Goal: Task Accomplishment & Management: Manage account settings

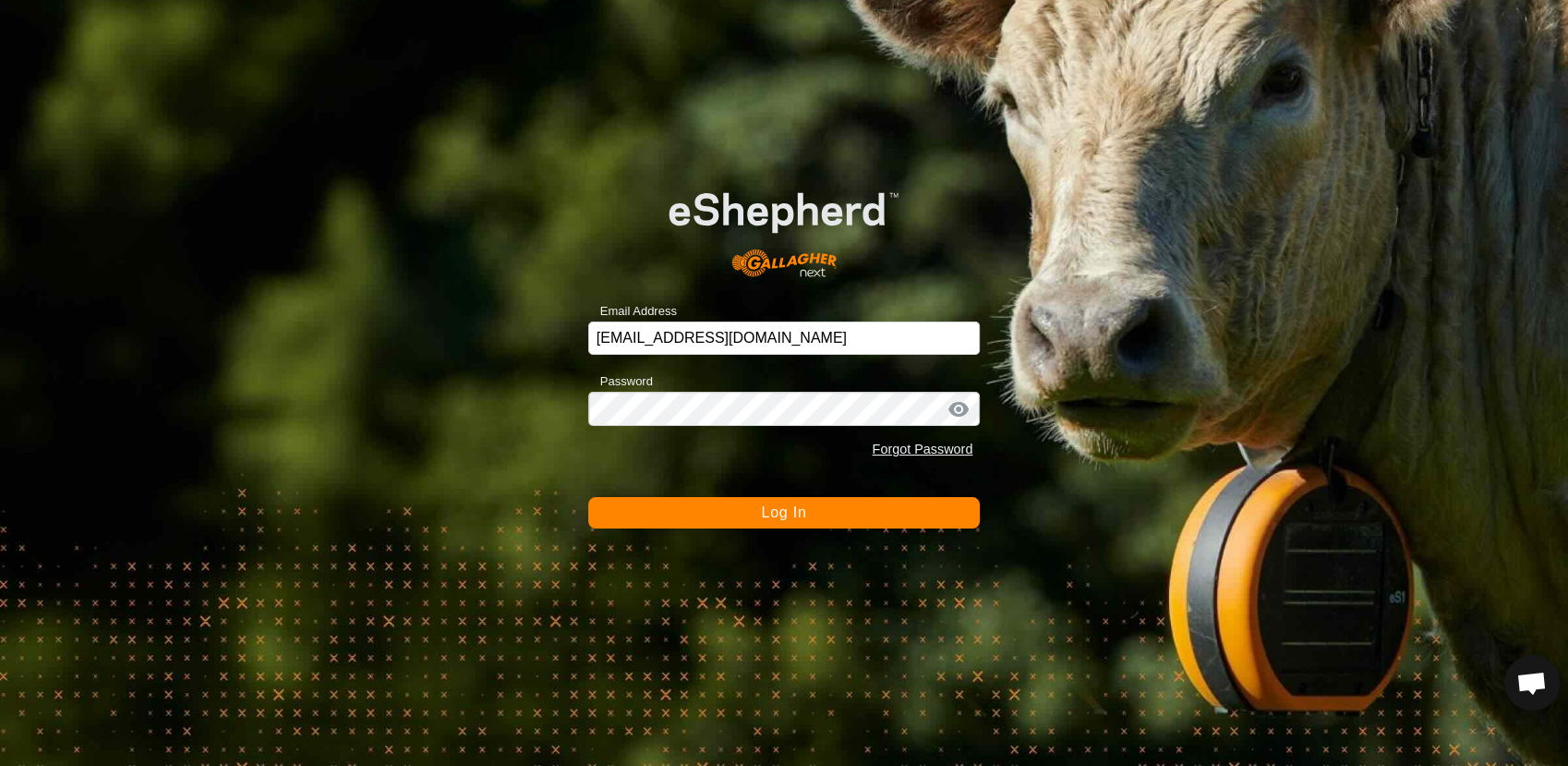
click at [734, 514] on button "Log In" at bounding box center [784, 513] width 393 height 32
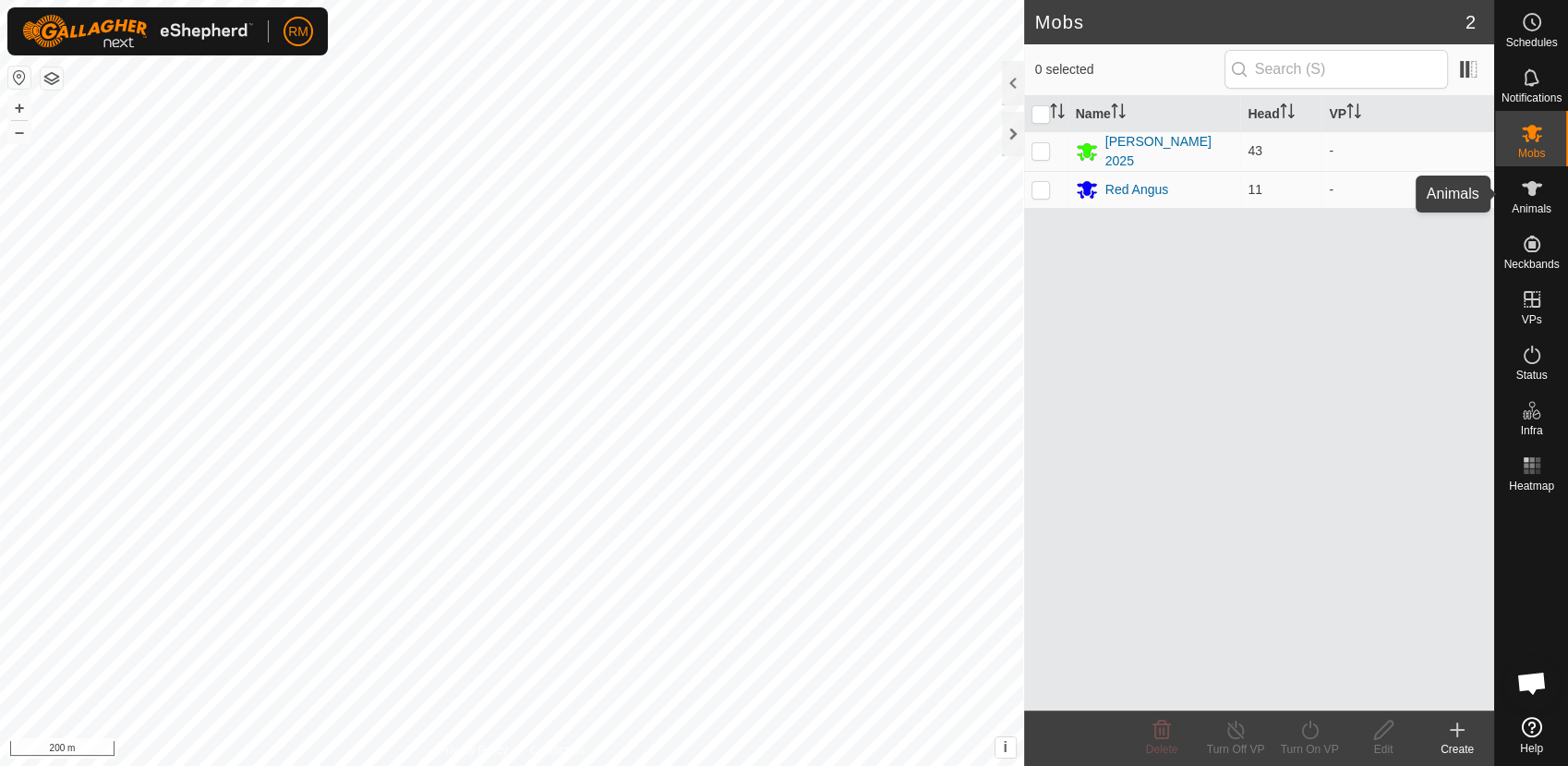
click at [1531, 181] on icon at bounding box center [1531, 187] width 20 height 14
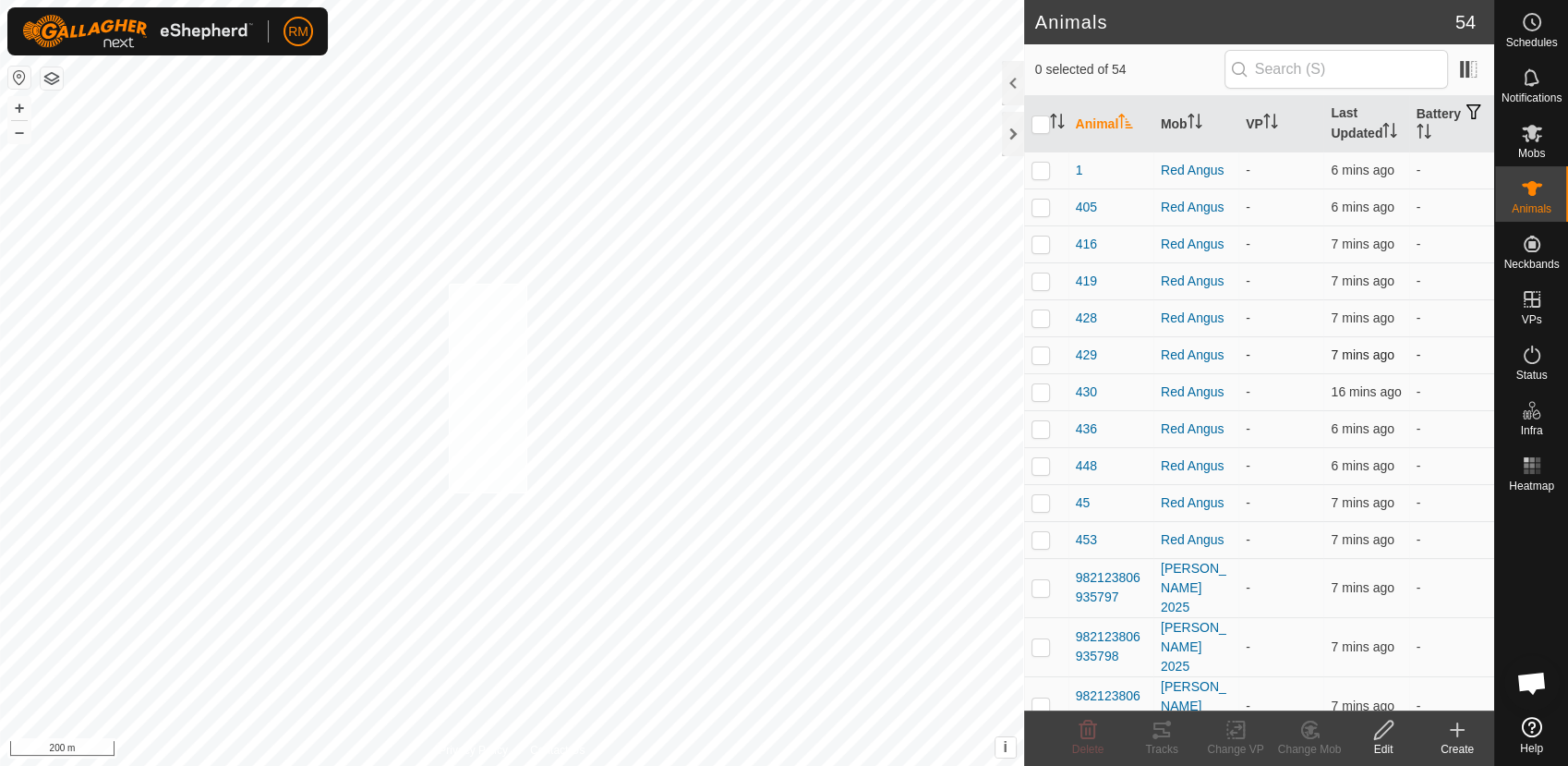
checkbox input "true"
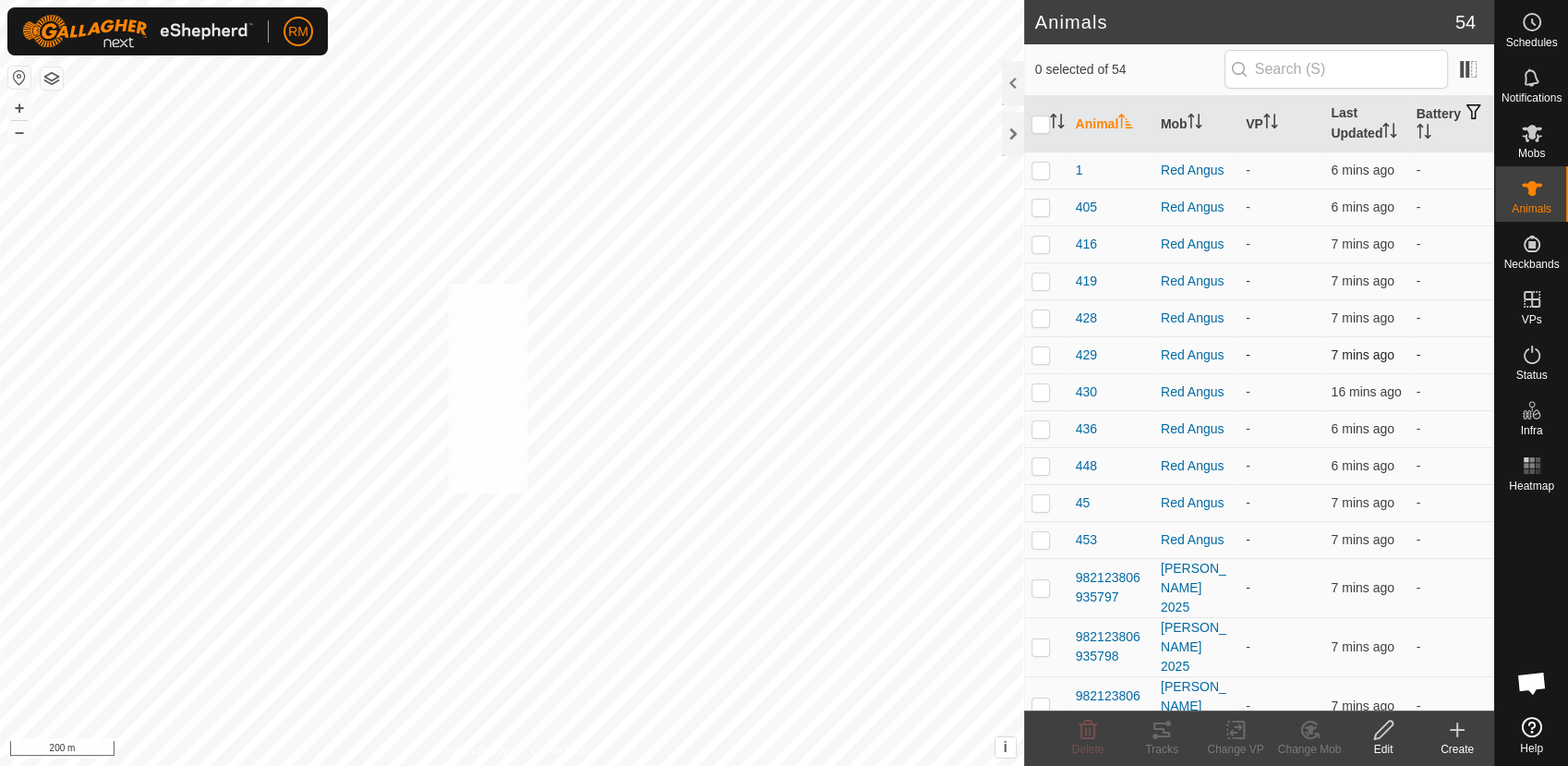
checkbox input "true"
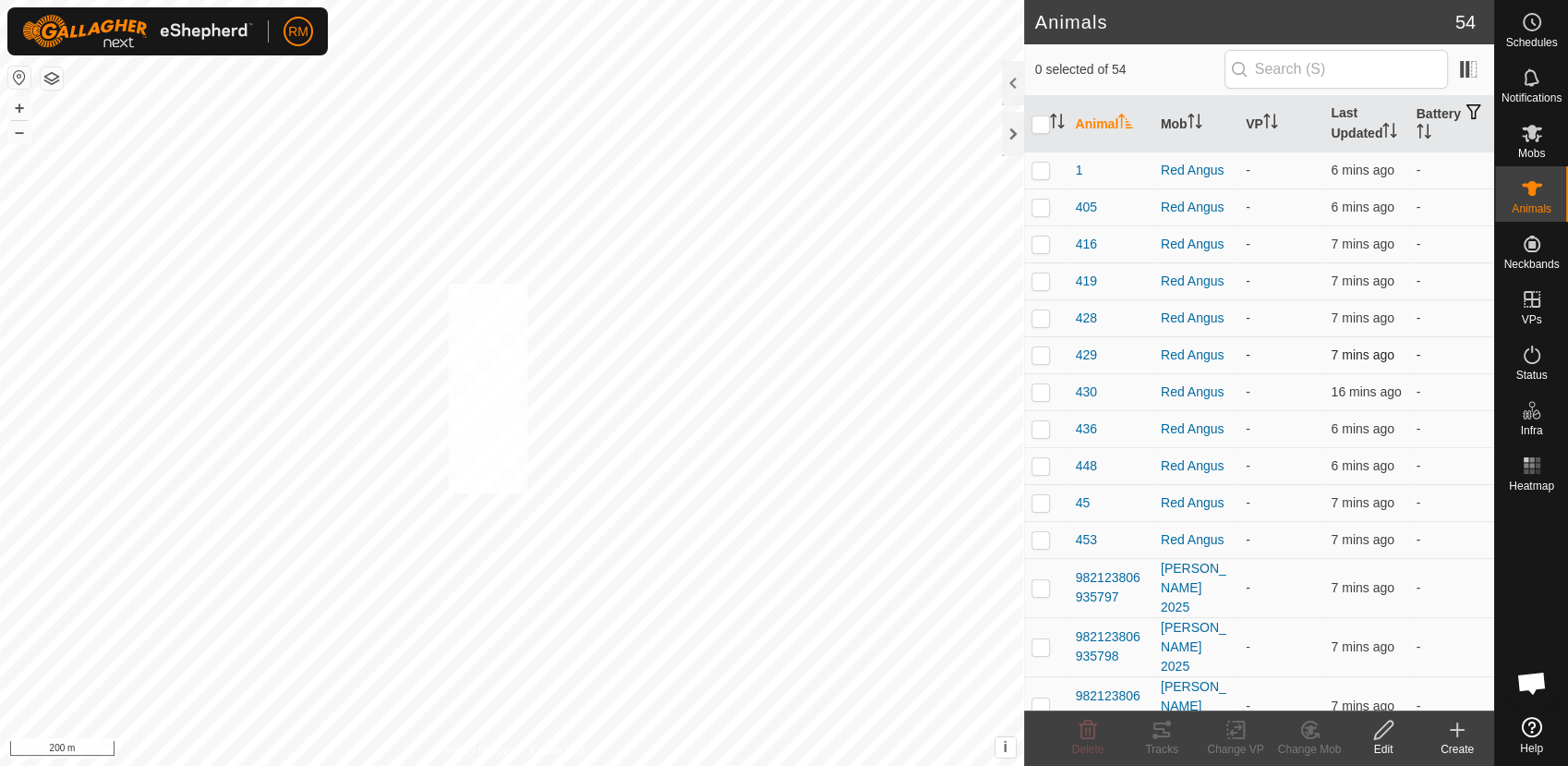
checkbox input "true"
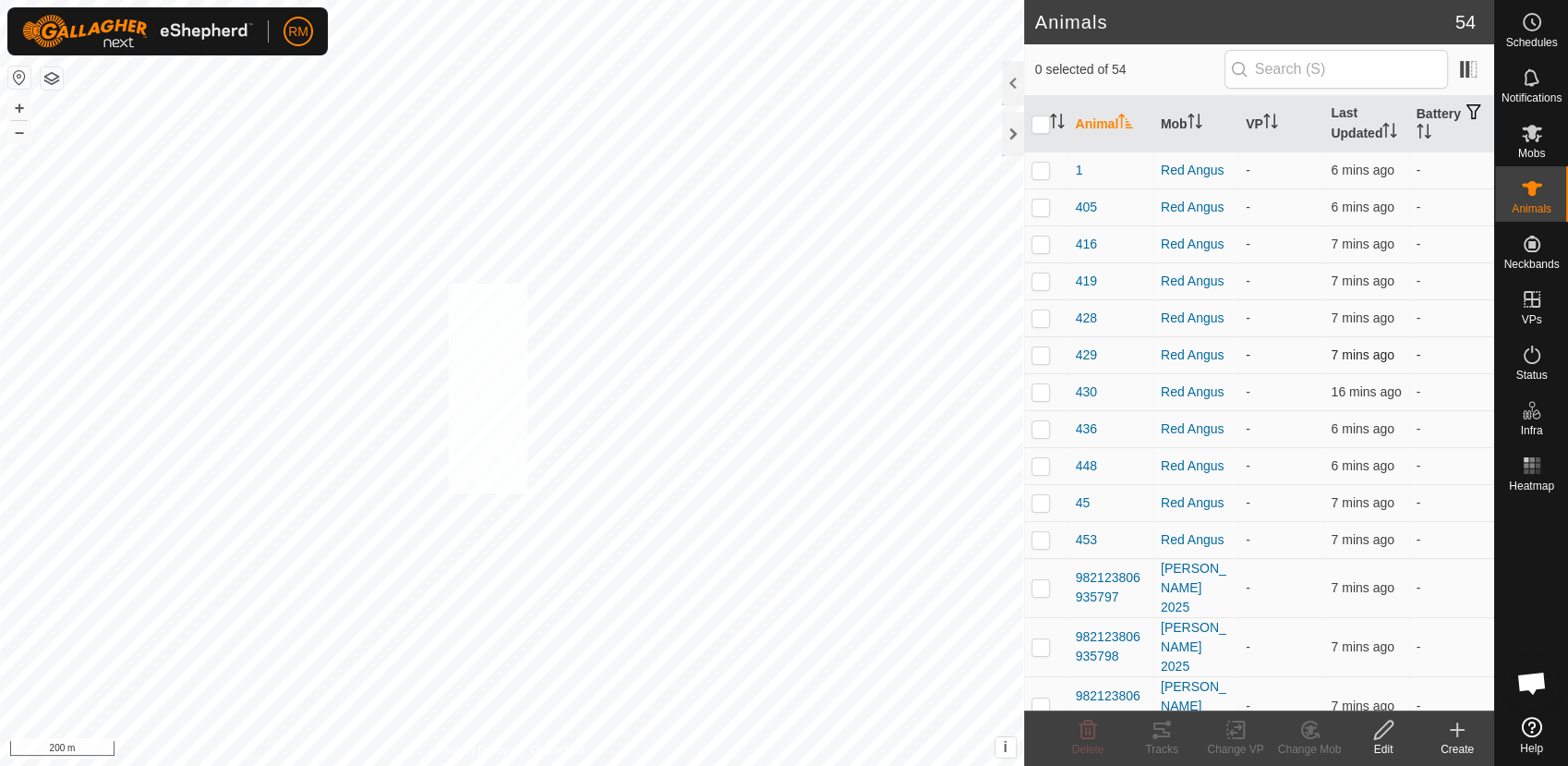
checkbox input "true"
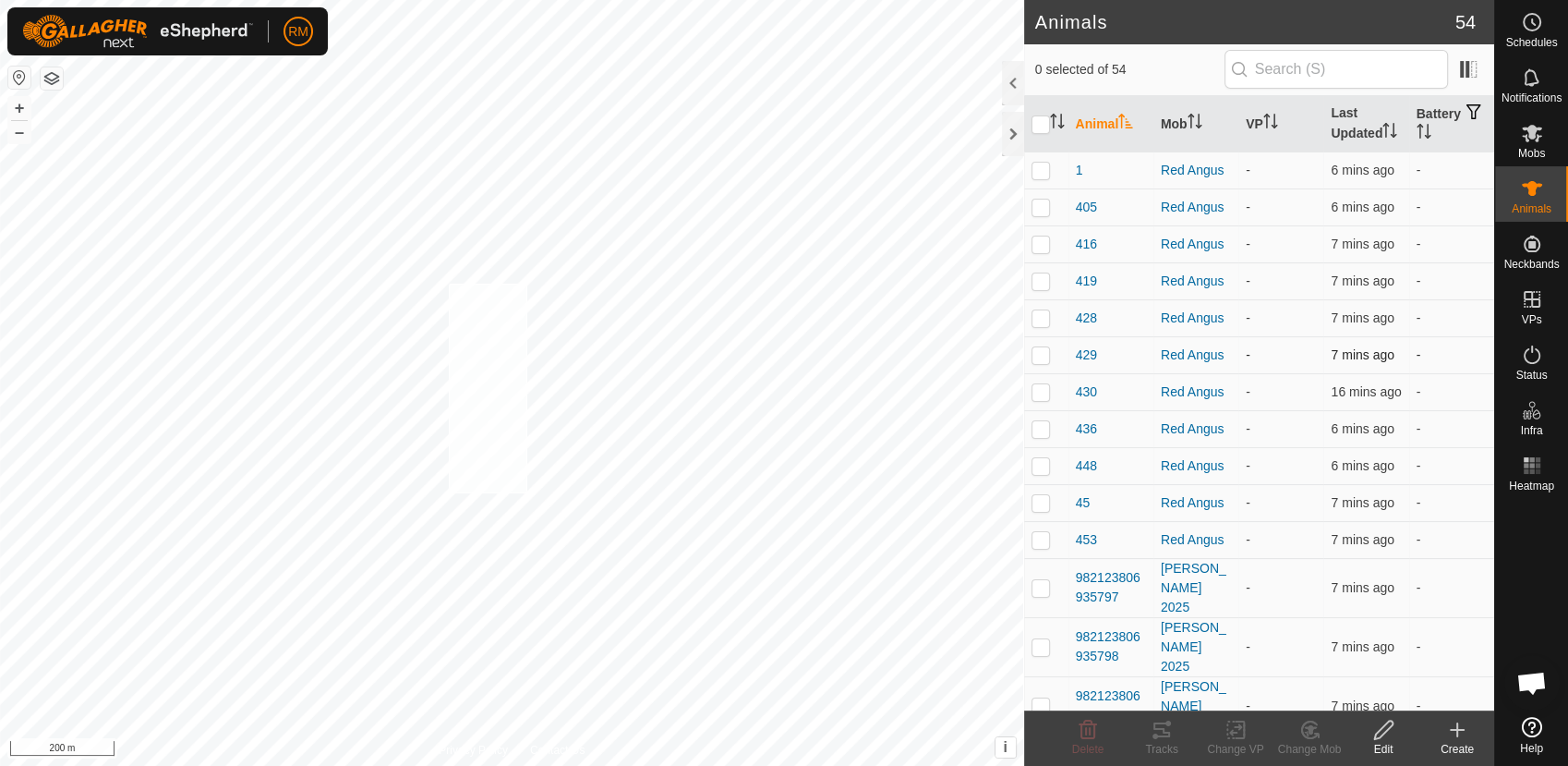
checkbox input "true"
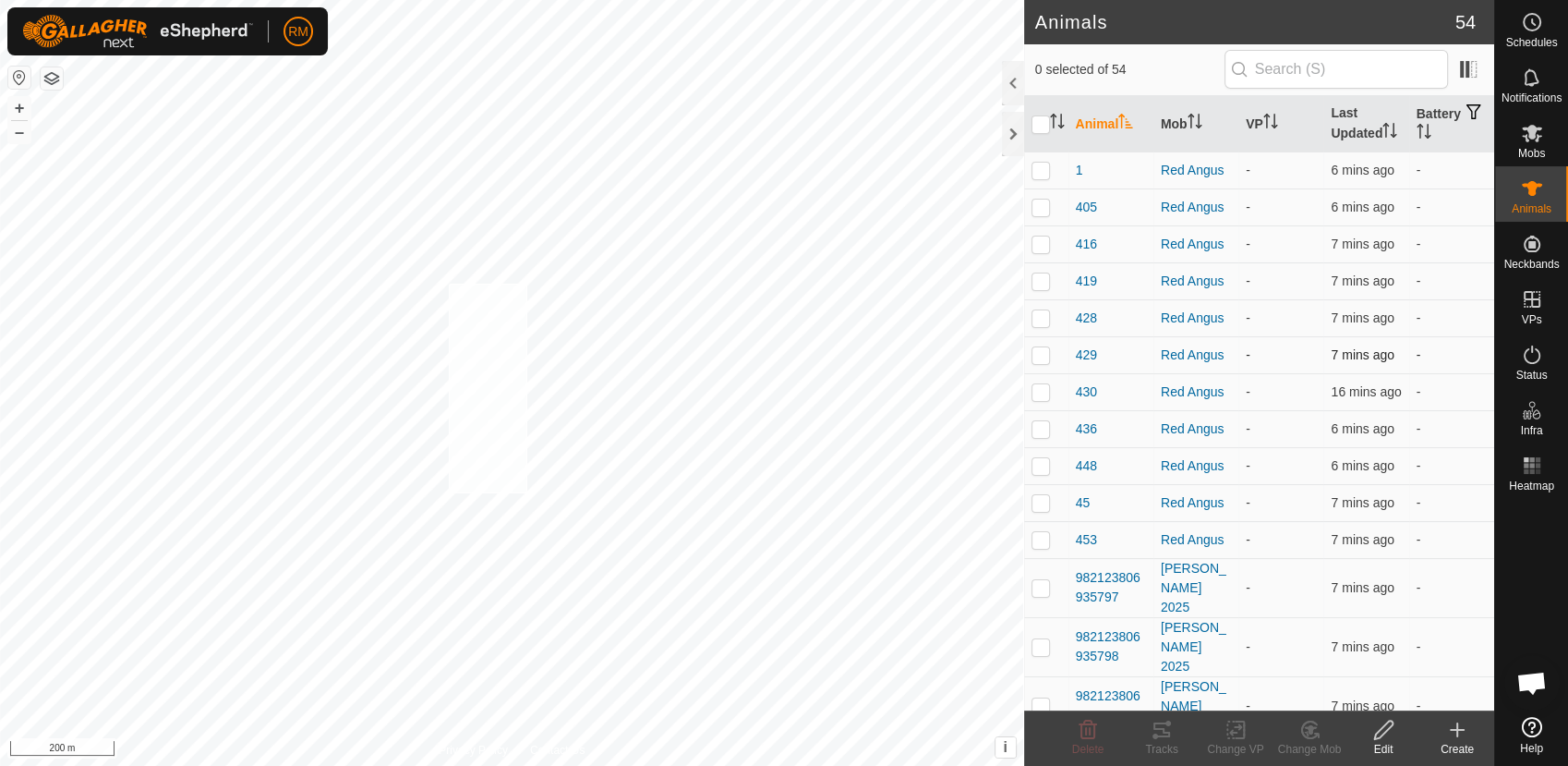
checkbox input "true"
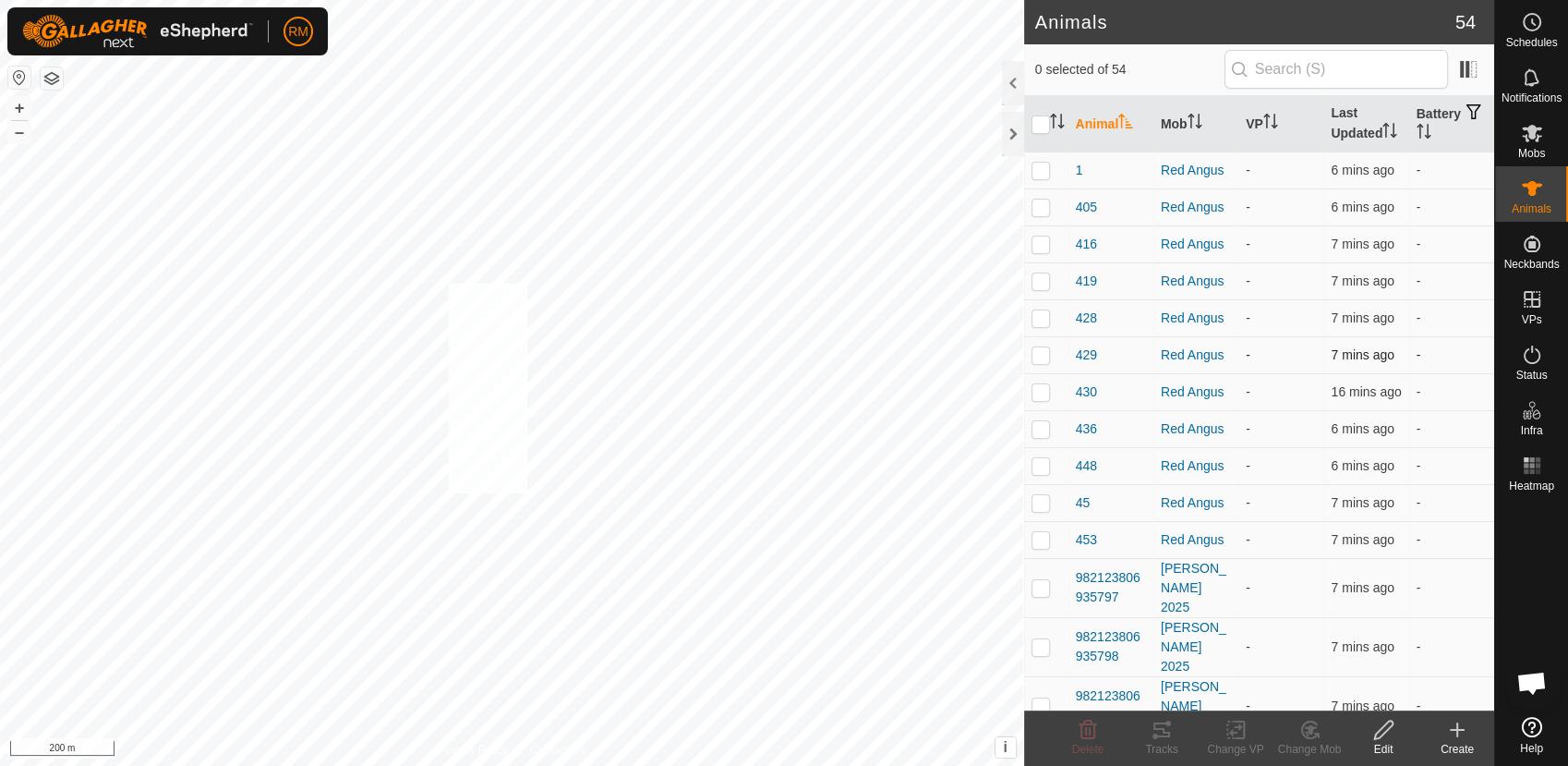
checkbox input "true"
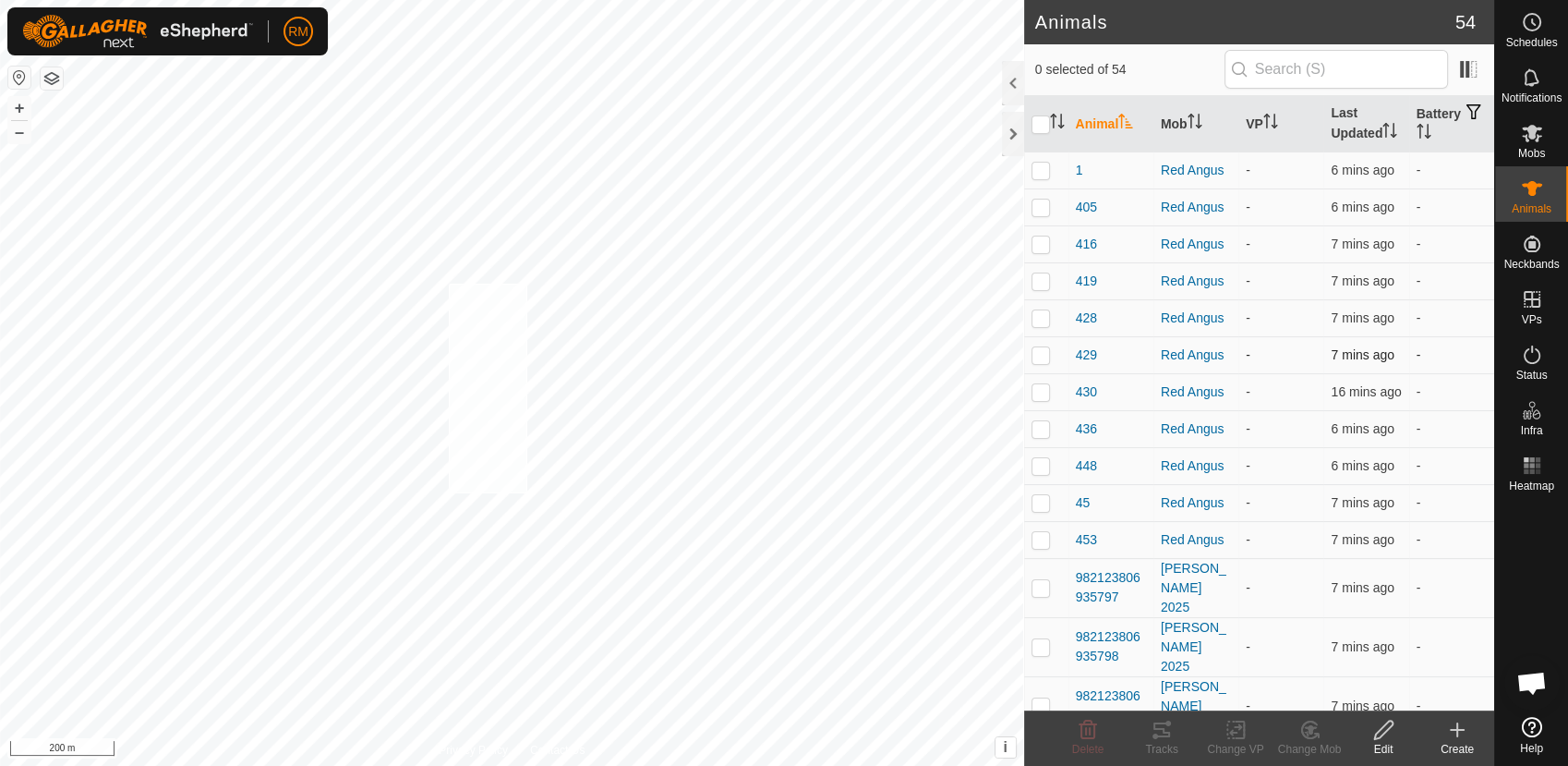
checkbox input "true"
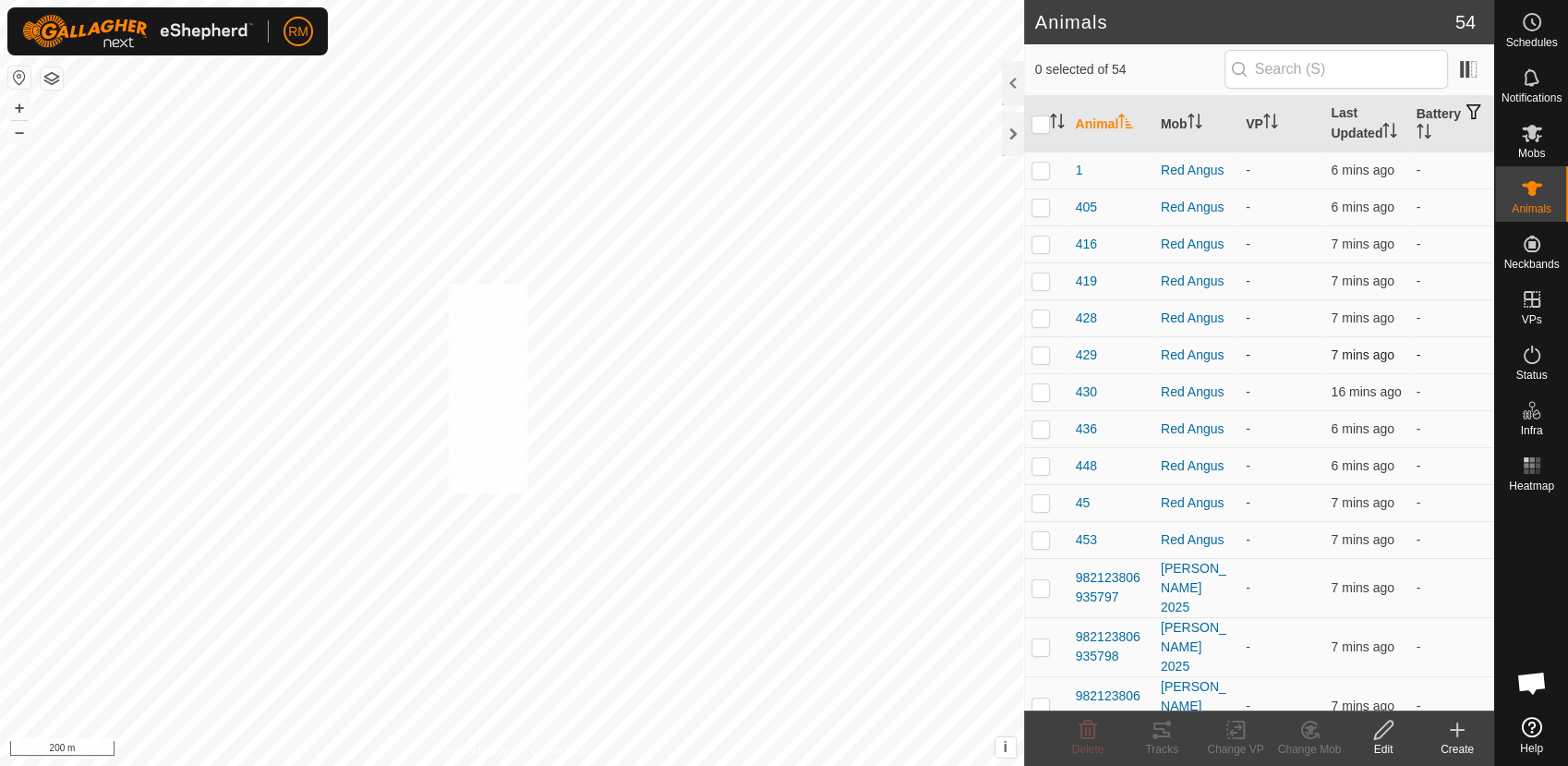
checkbox input "true"
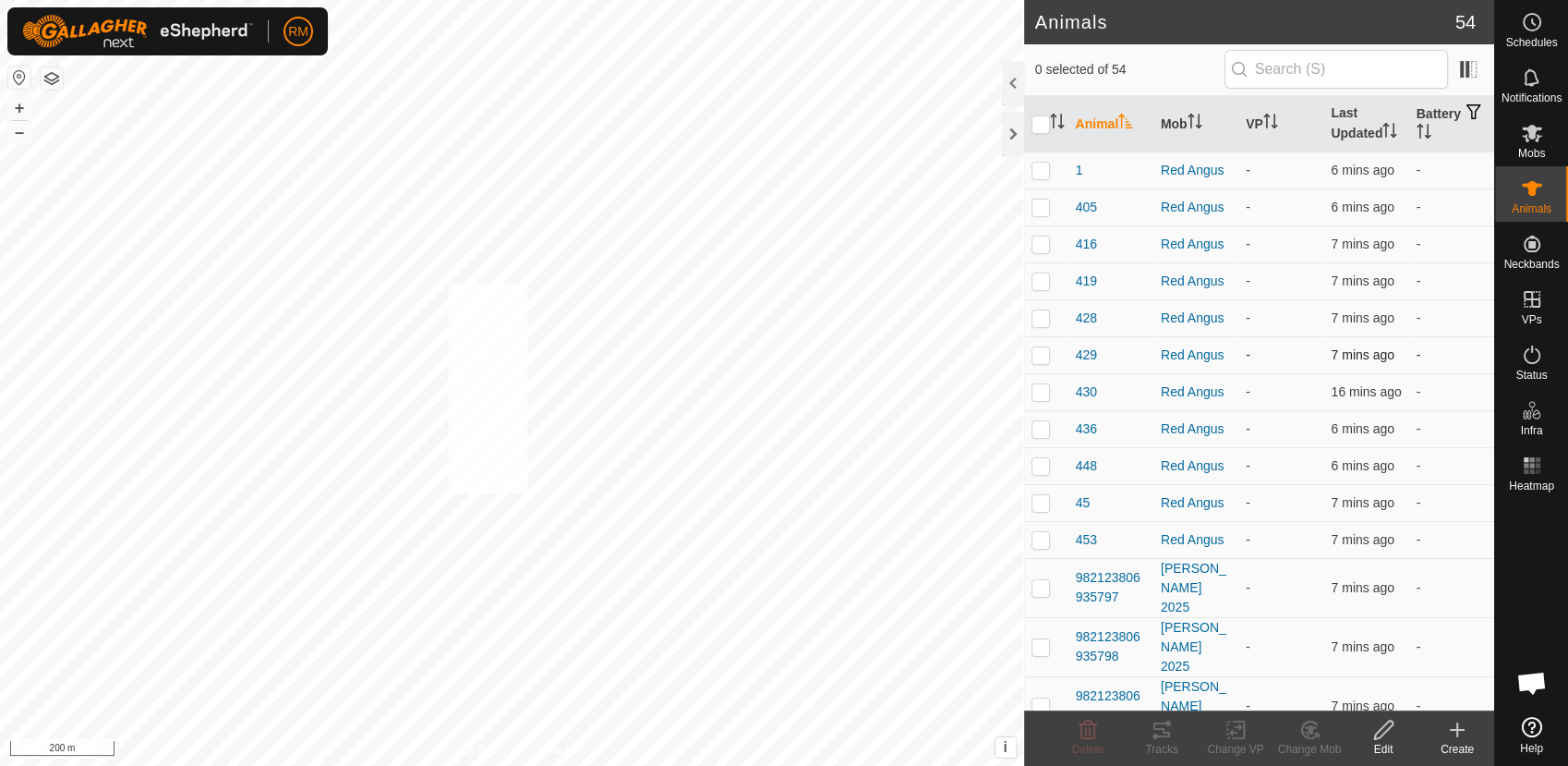
checkbox input "true"
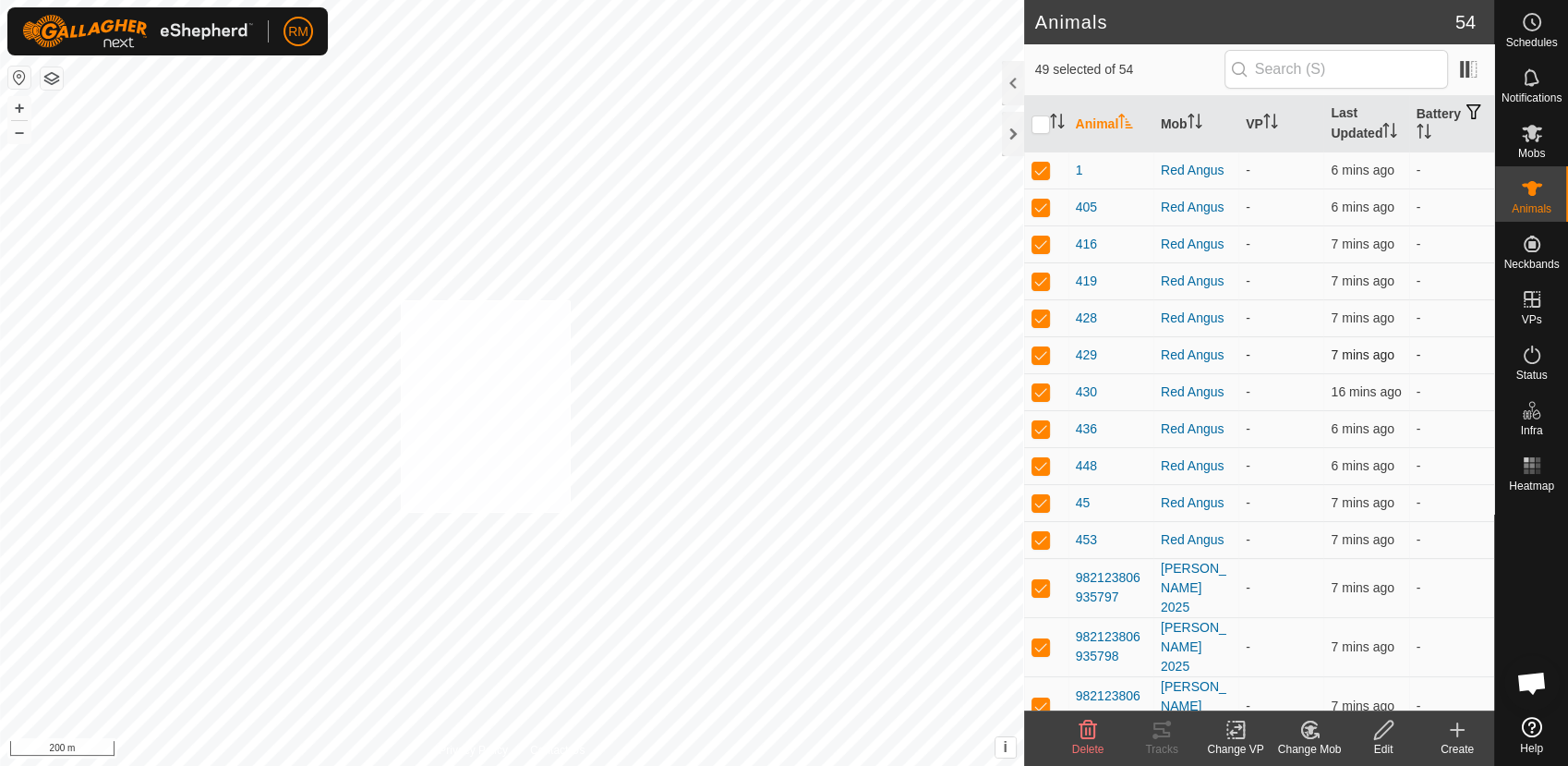
checkbox input "true"
click at [1036, 119] on input "checkbox" at bounding box center [1041, 125] width 18 height 18
checkbox input "true"
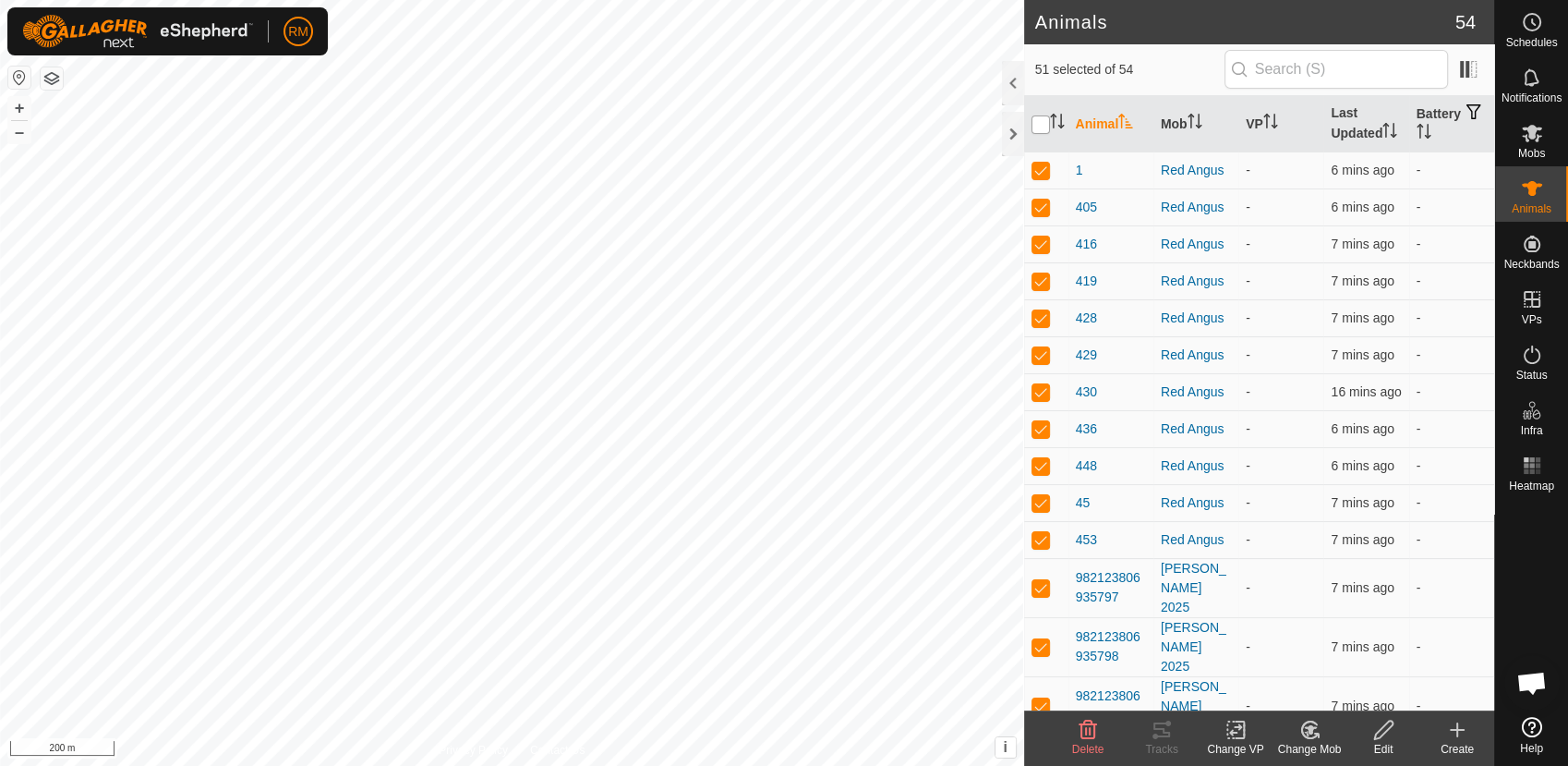
checkbox input "true"
click at [1036, 119] on input "checkbox" at bounding box center [1041, 125] width 18 height 18
checkbox input "false"
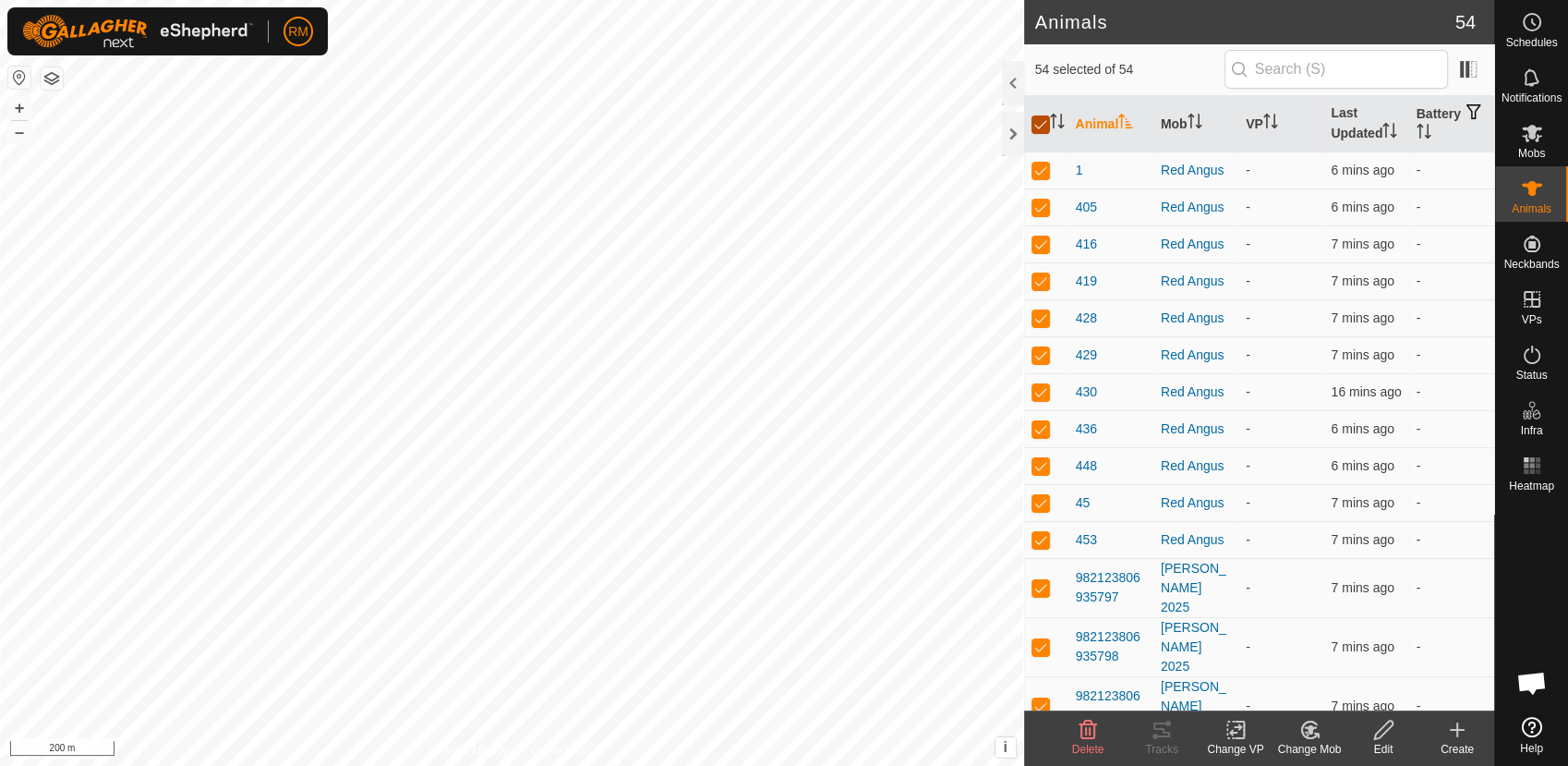
checkbox input "false"
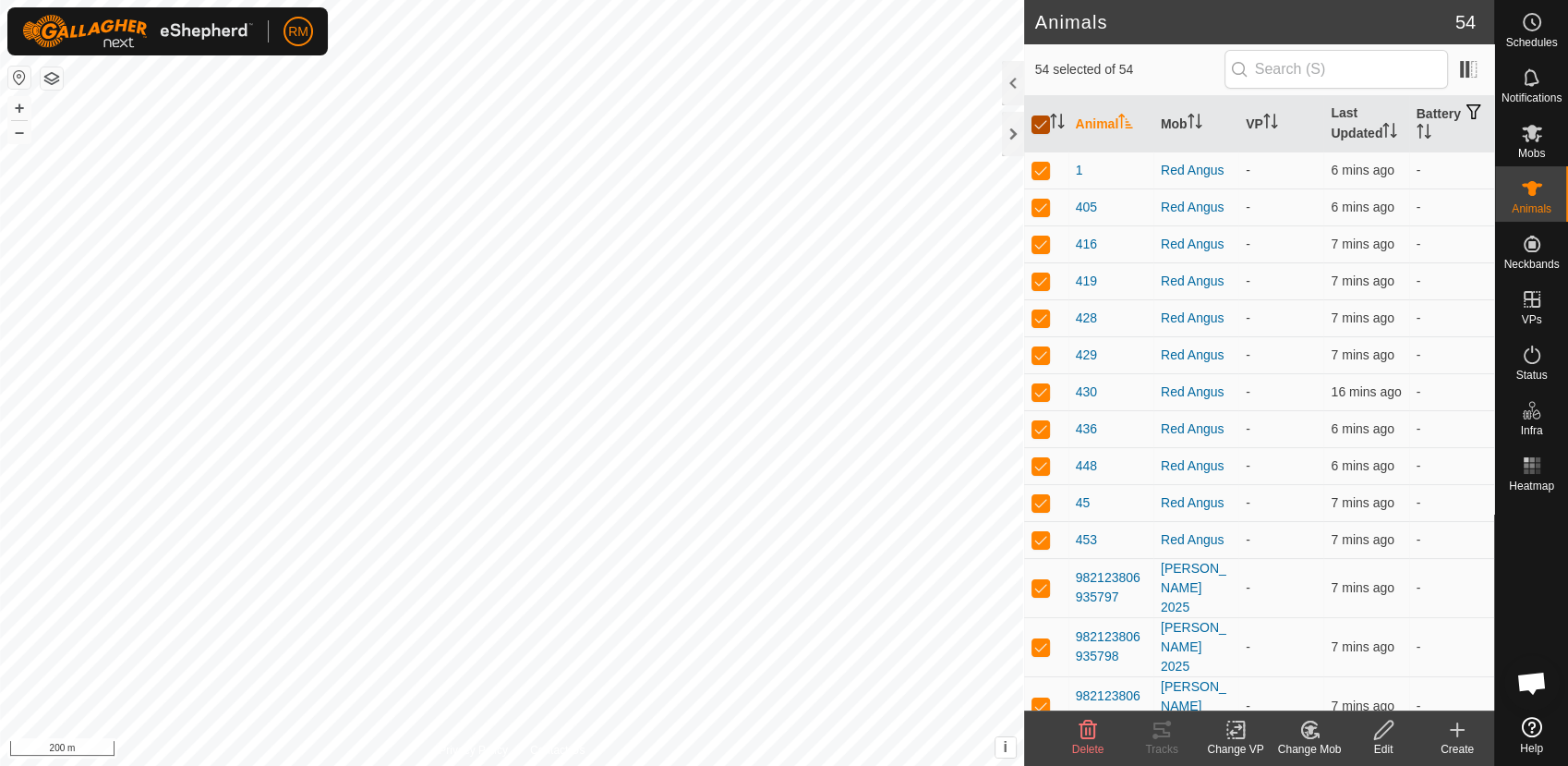
checkbox input "false"
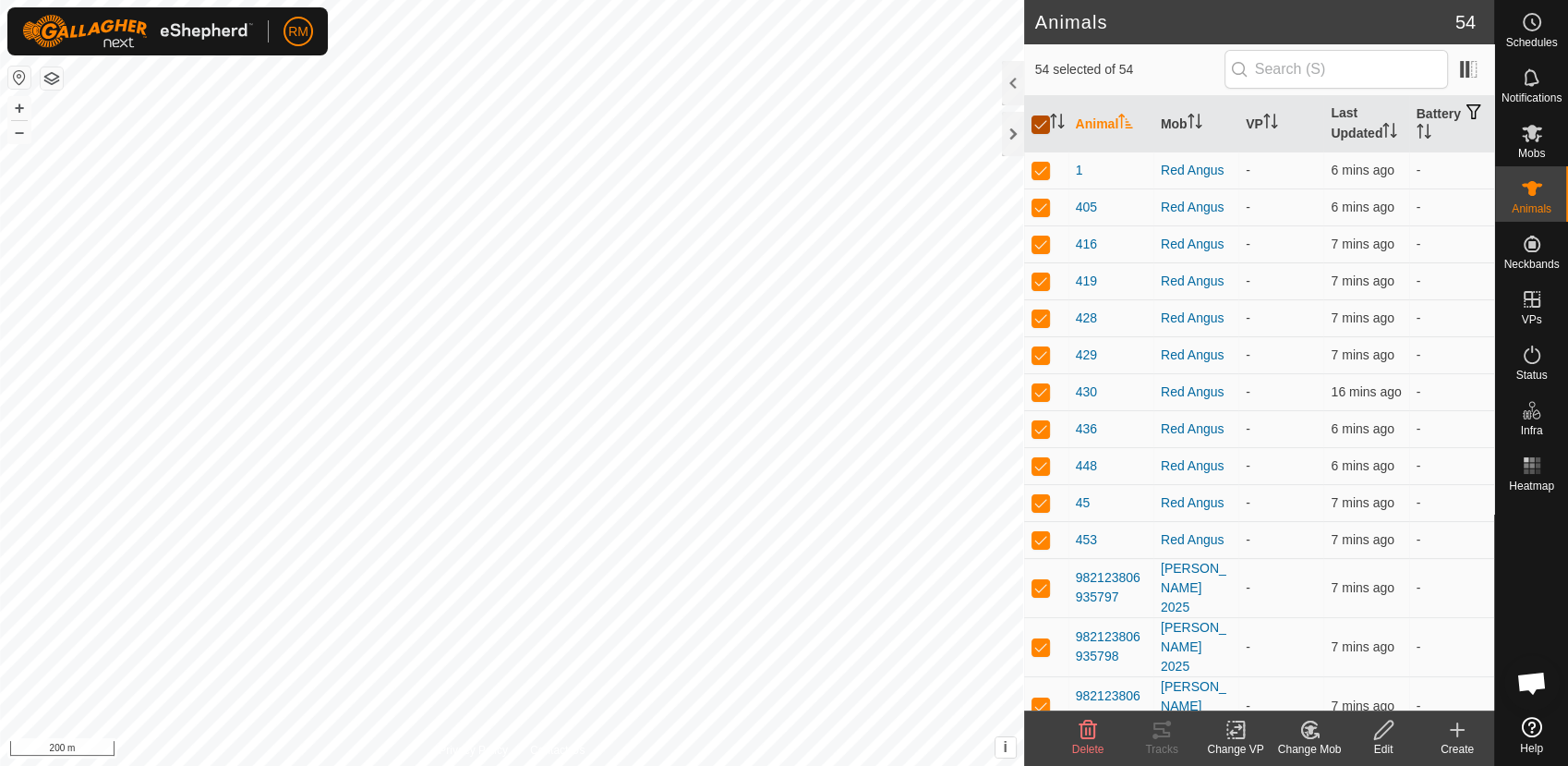
checkbox input "false"
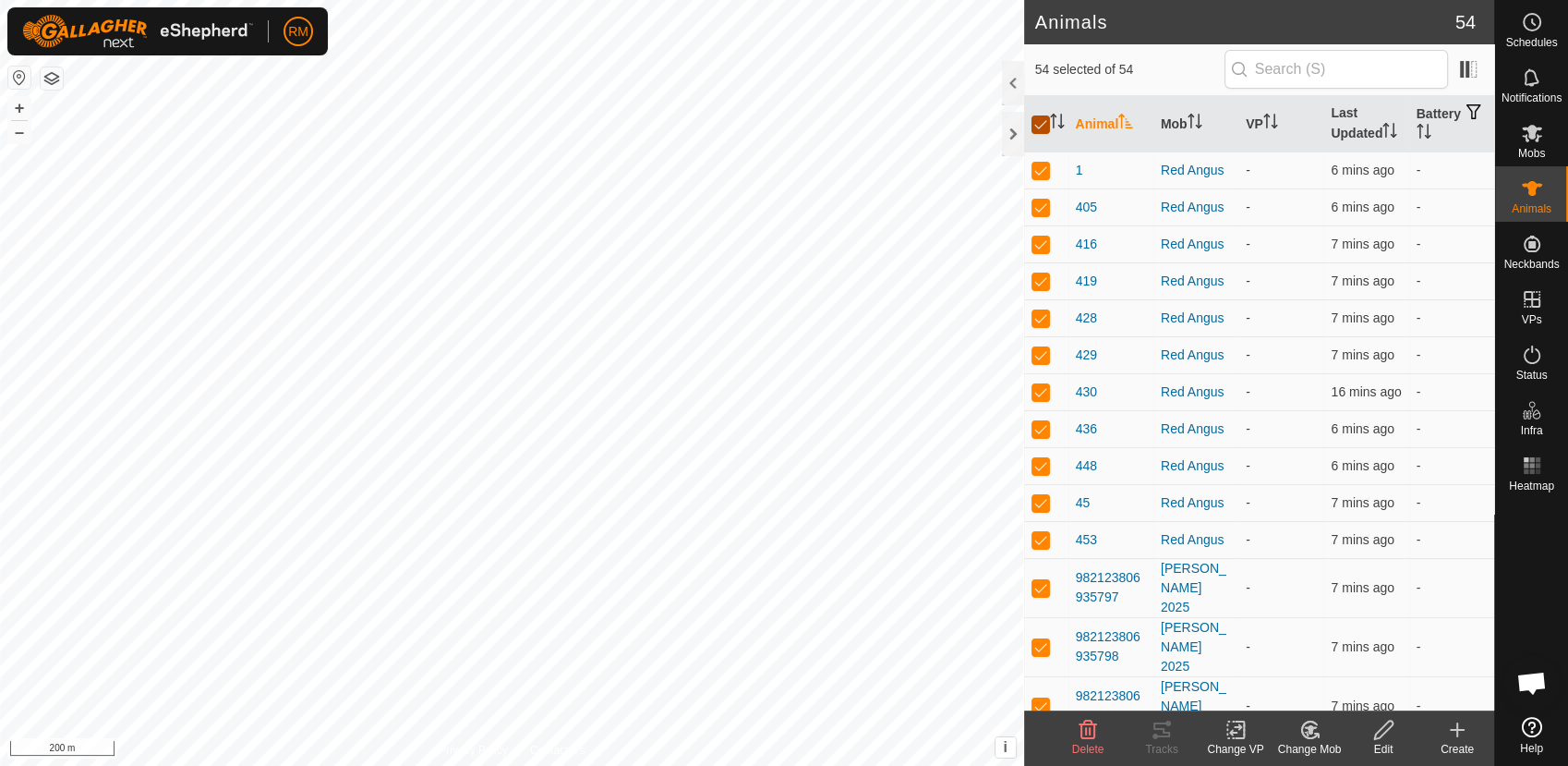
checkbox input "false"
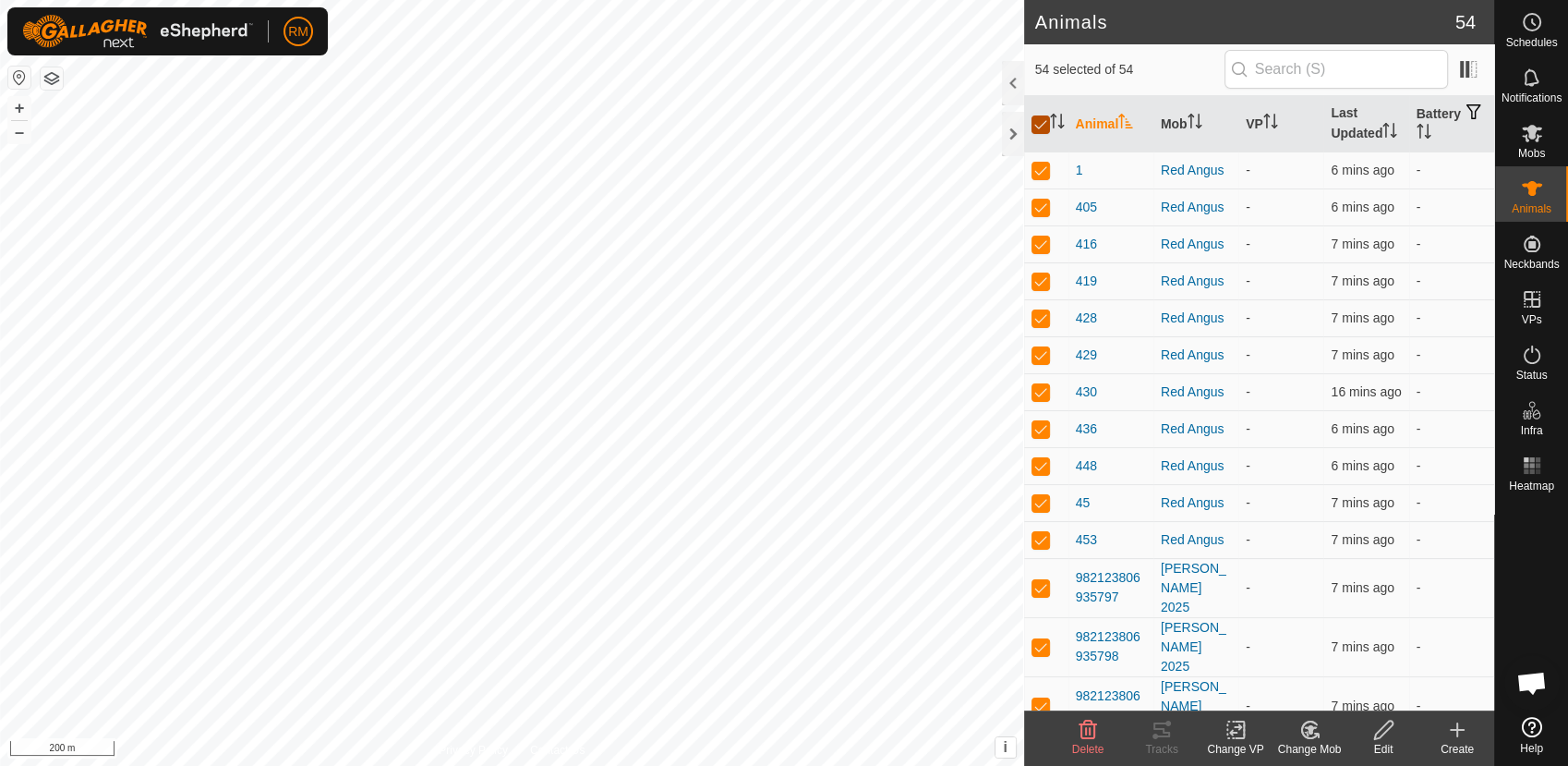
checkbox input "false"
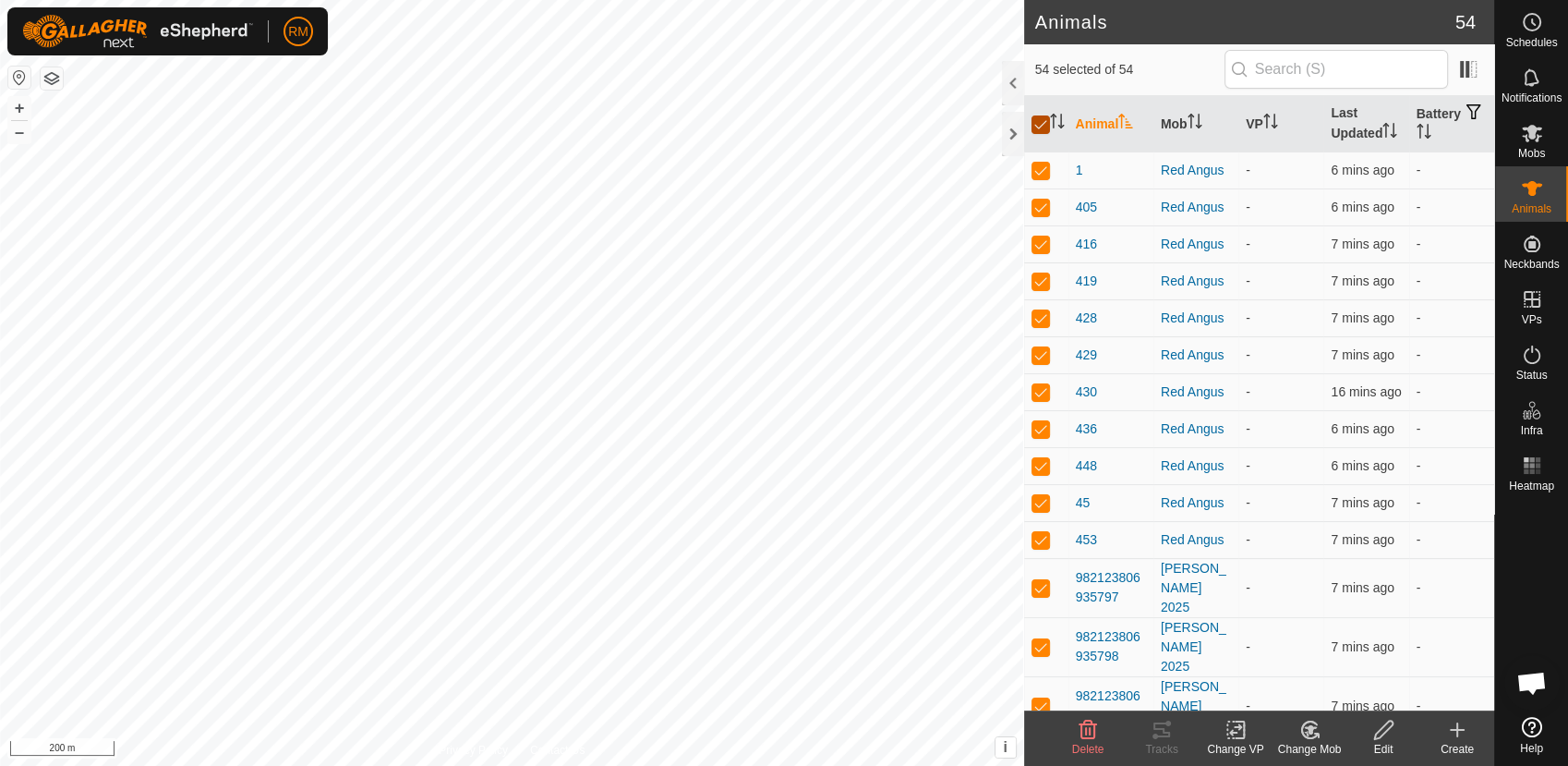
checkbox input "false"
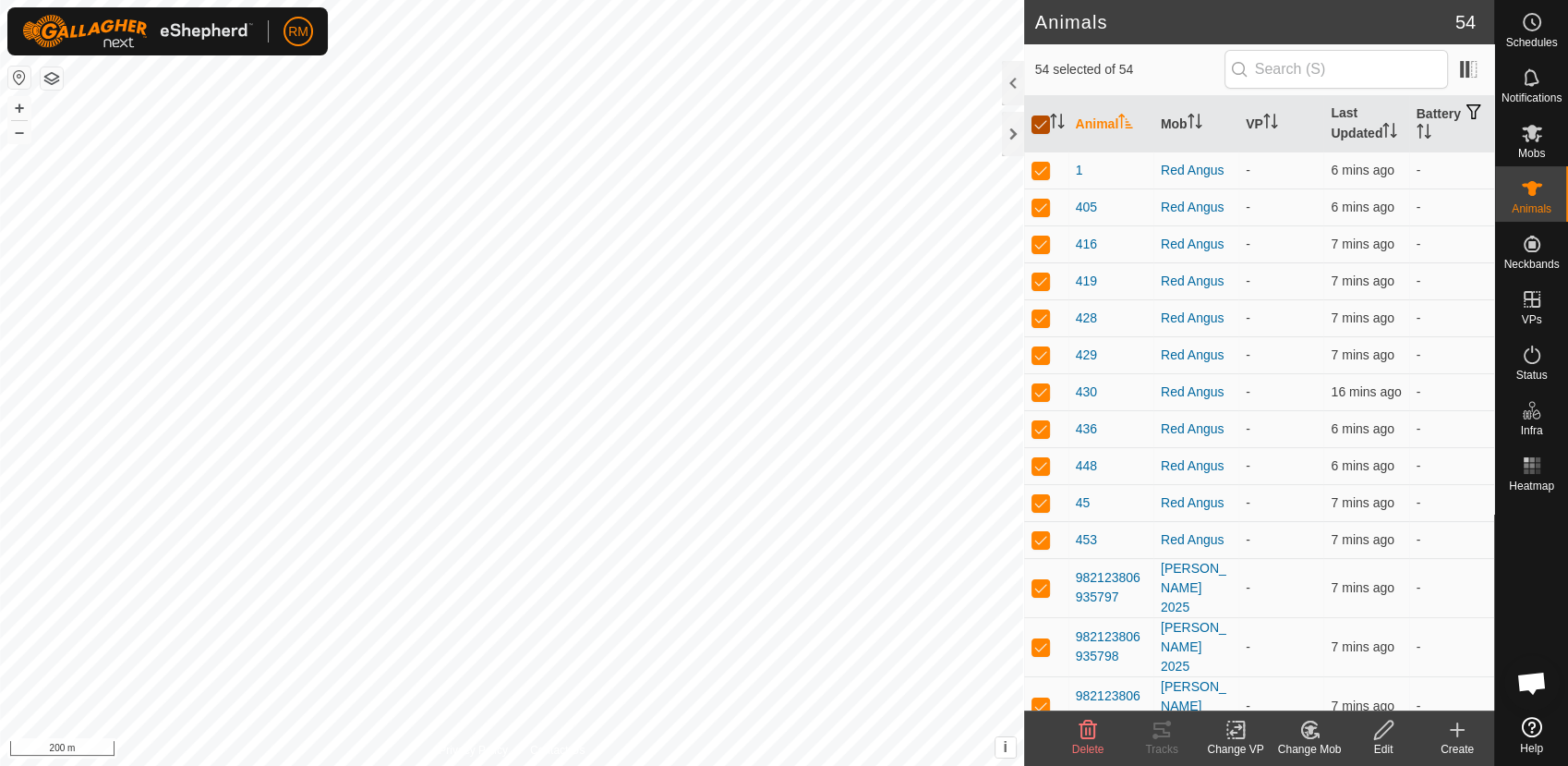
checkbox input "false"
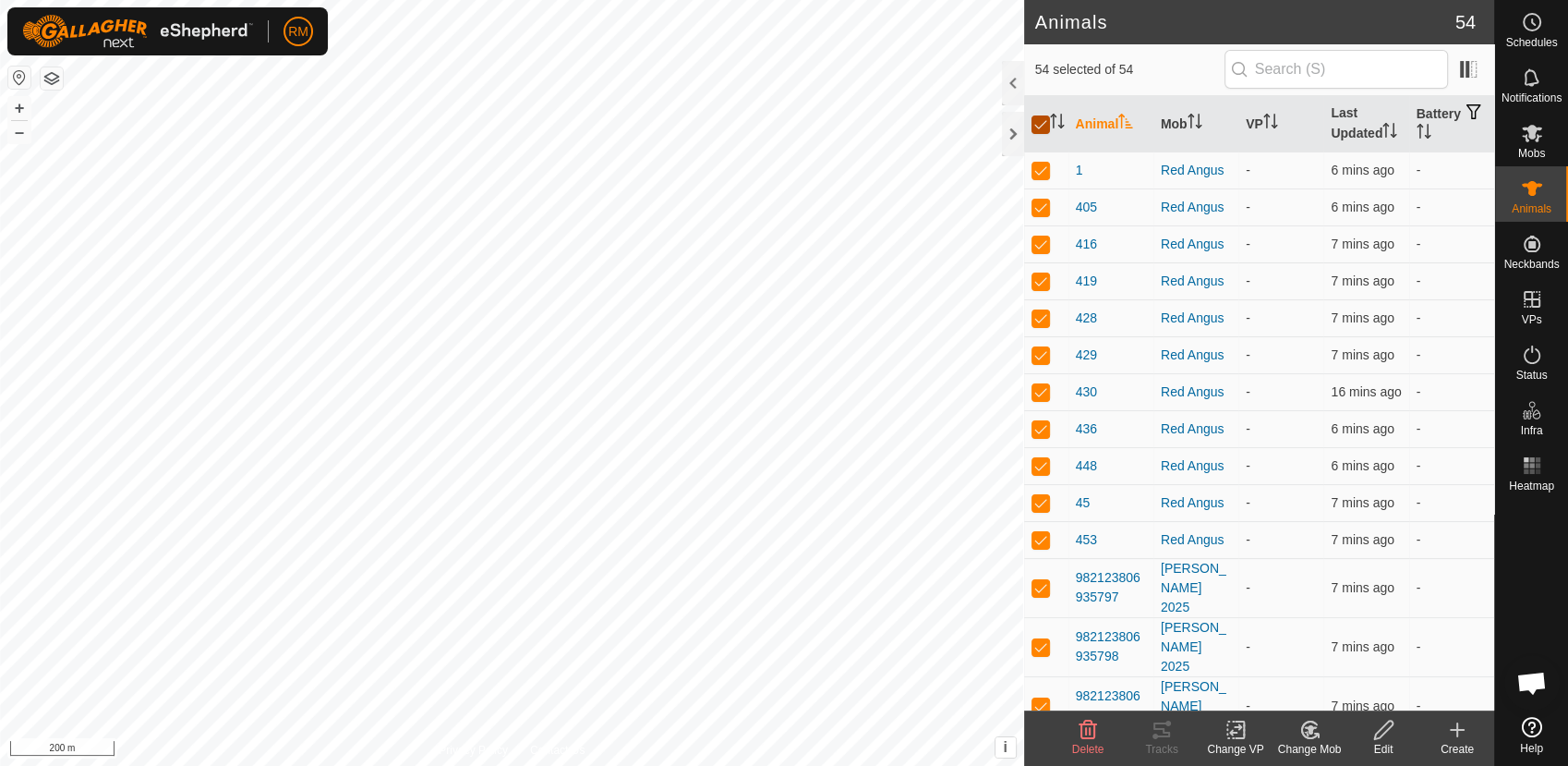
checkbox input "false"
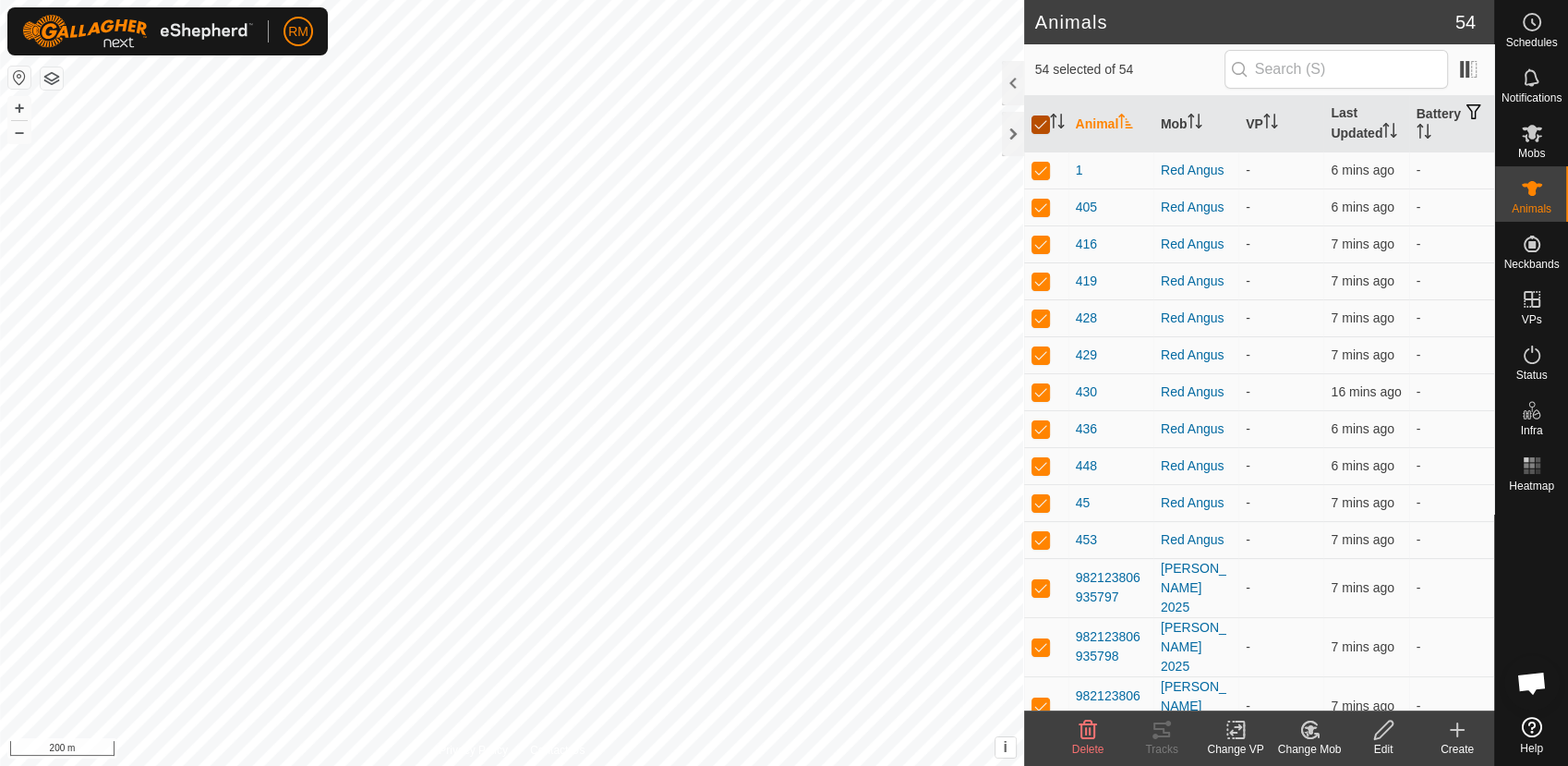
checkbox input "false"
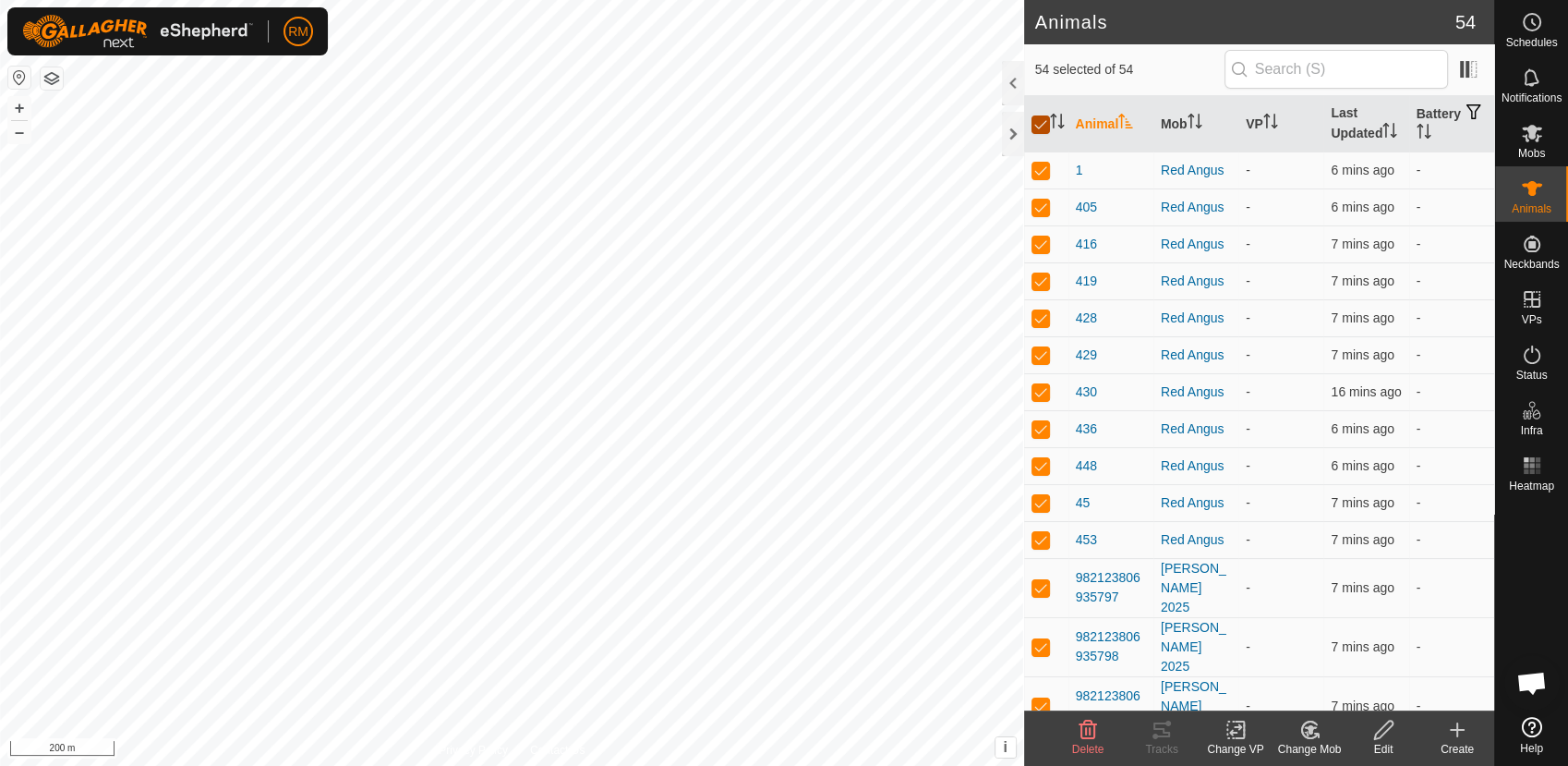
checkbox input "false"
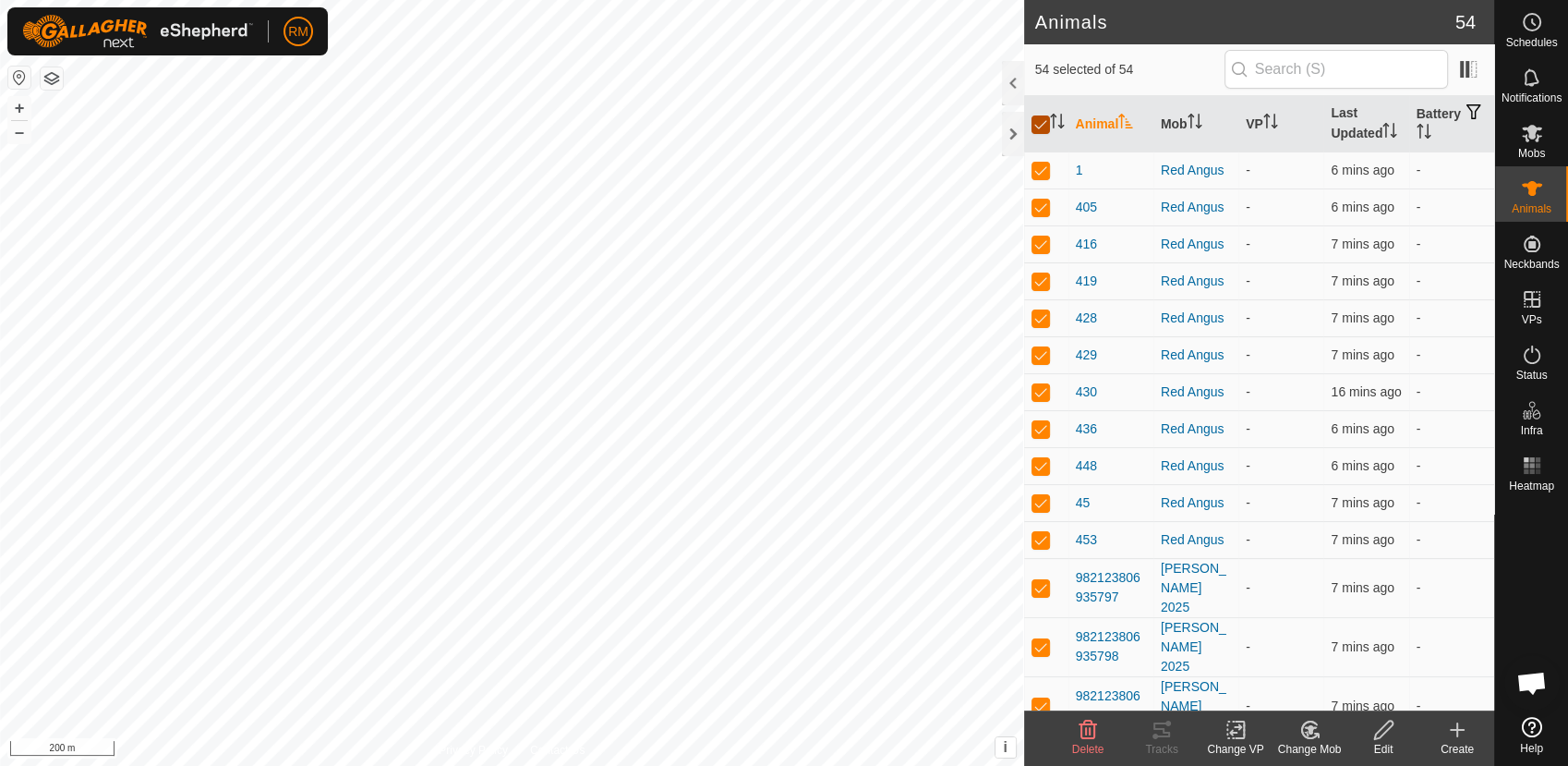
checkbox input "false"
